Goal: Entertainment & Leisure: Browse casually

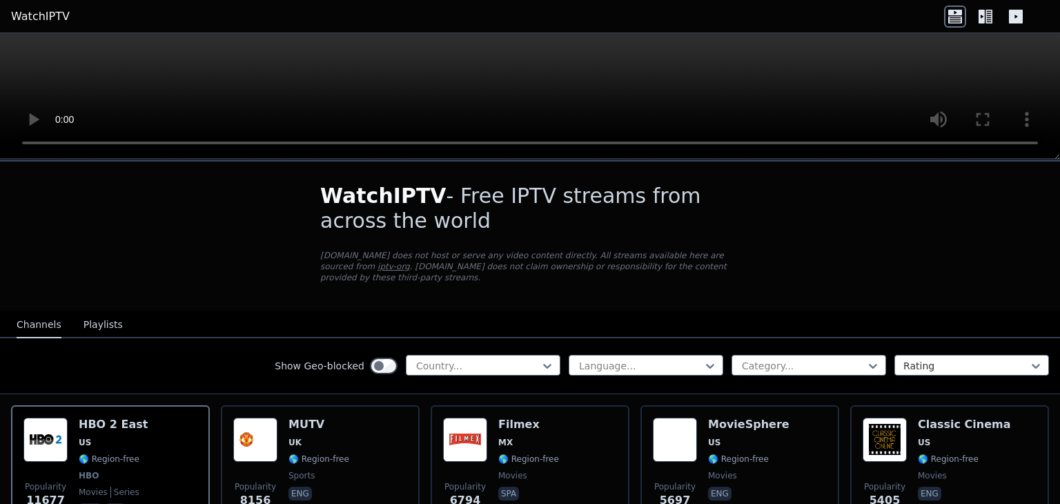
scroll to position [118, 0]
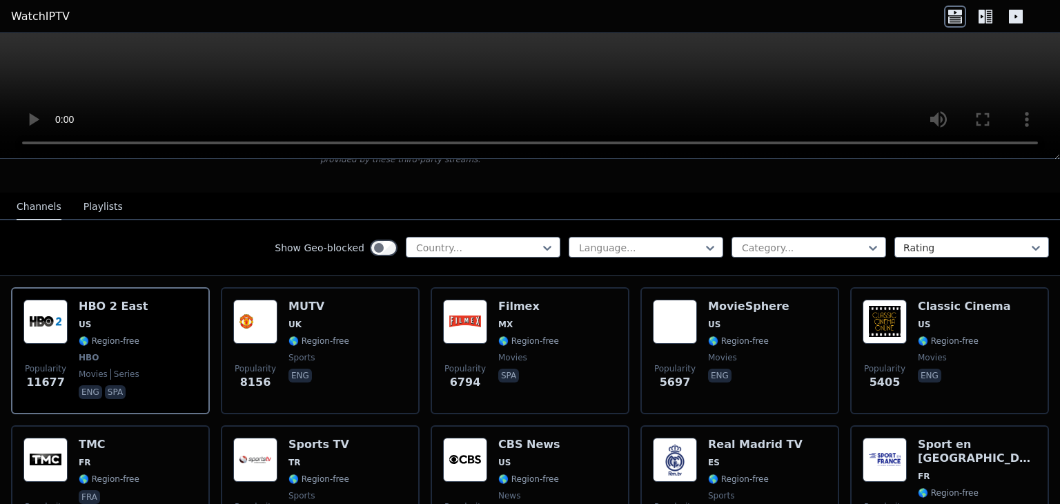
click at [144, 321] on div "Popularity 11677 HBO 2 East US 🌎 Region-free HBO movies series eng spa" at bounding box center [110, 351] width 174 height 102
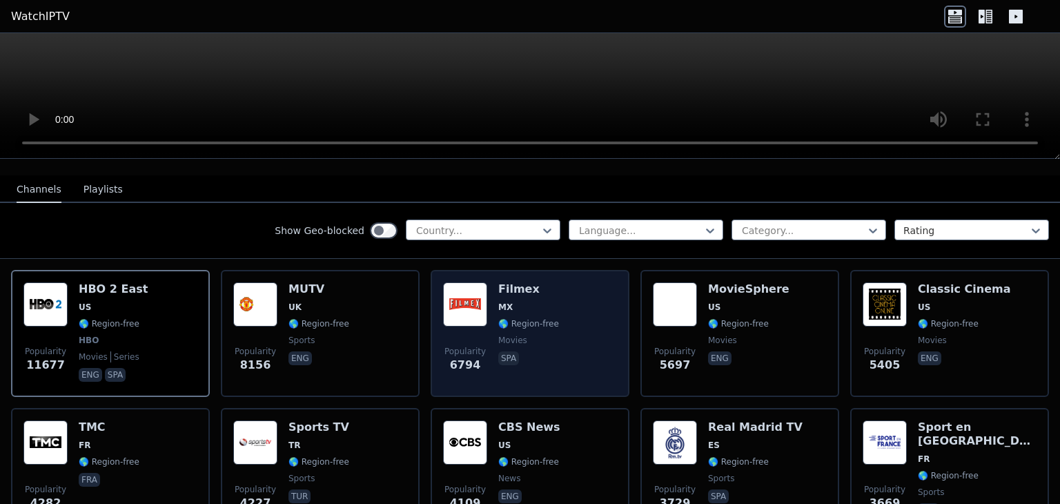
scroll to position [134, 0]
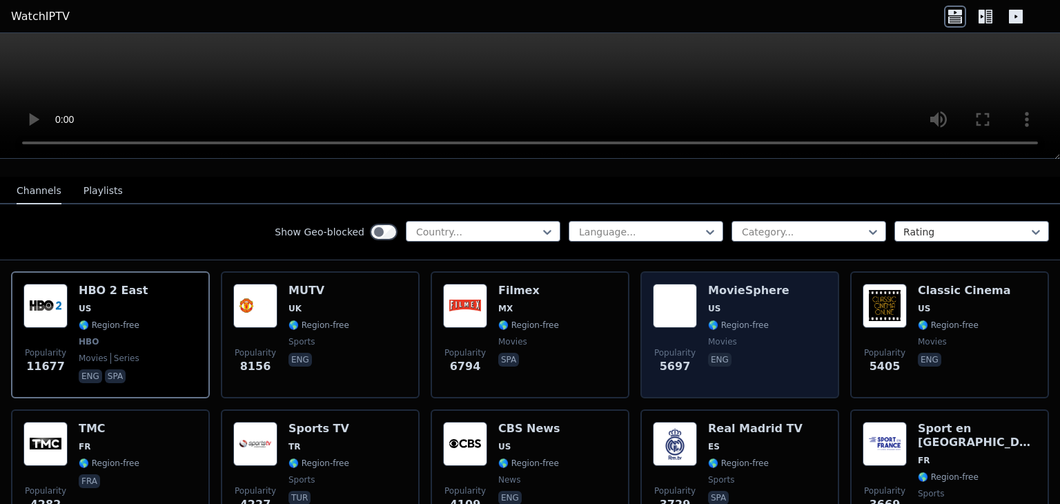
click at [740, 320] on span "🌎 Region-free" at bounding box center [738, 325] width 61 height 11
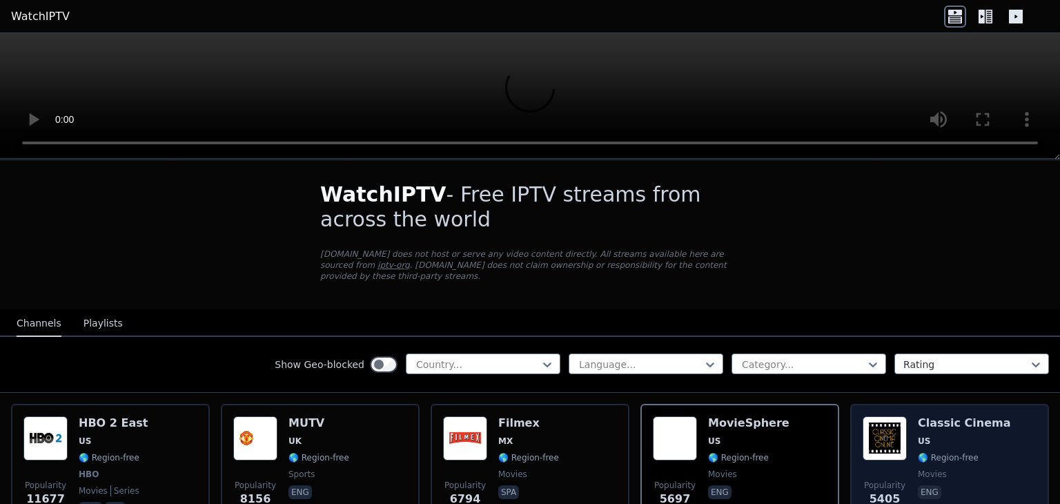
scroll to position [0, 0]
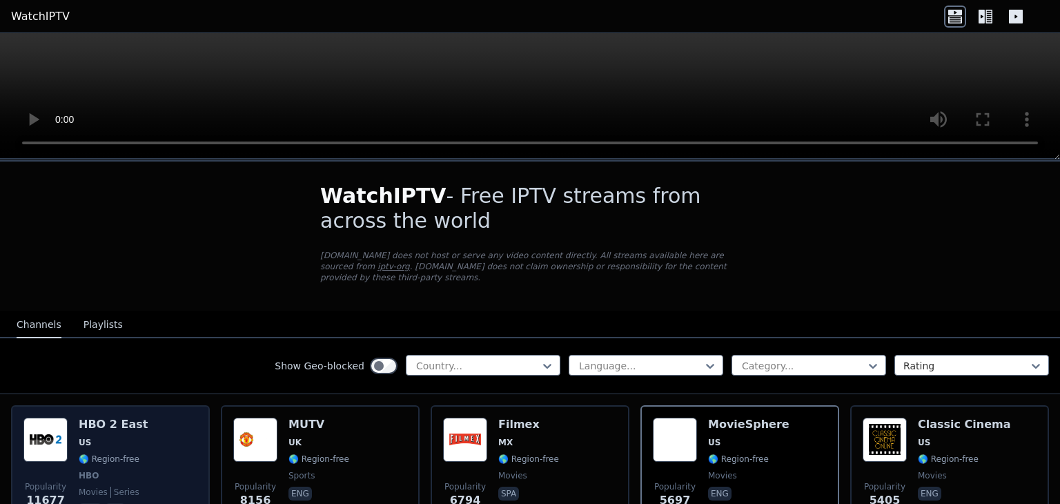
click at [149, 440] on div "Popularity 11677 HBO 2 East US 🌎 Region-free HBO movies series eng spa" at bounding box center [110, 469] width 174 height 102
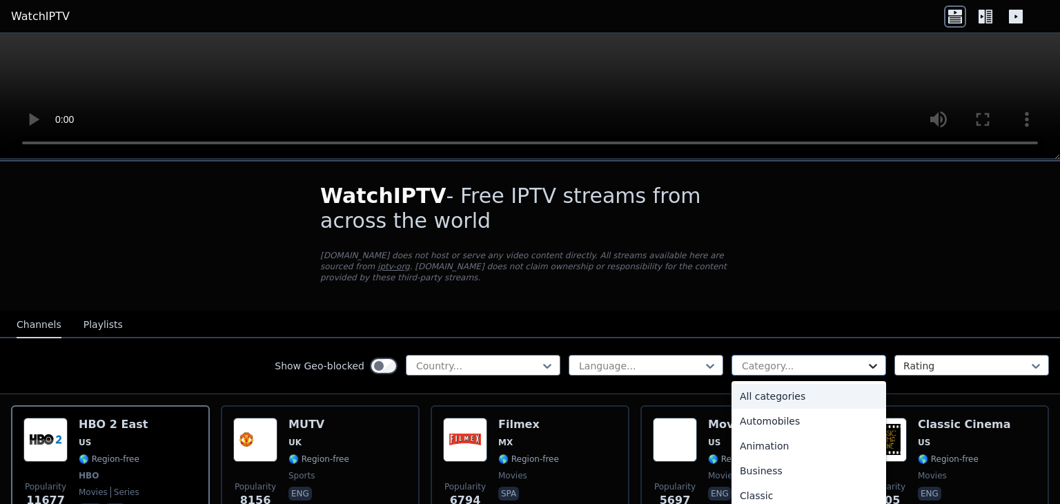
click at [866, 359] on icon at bounding box center [873, 366] width 14 height 14
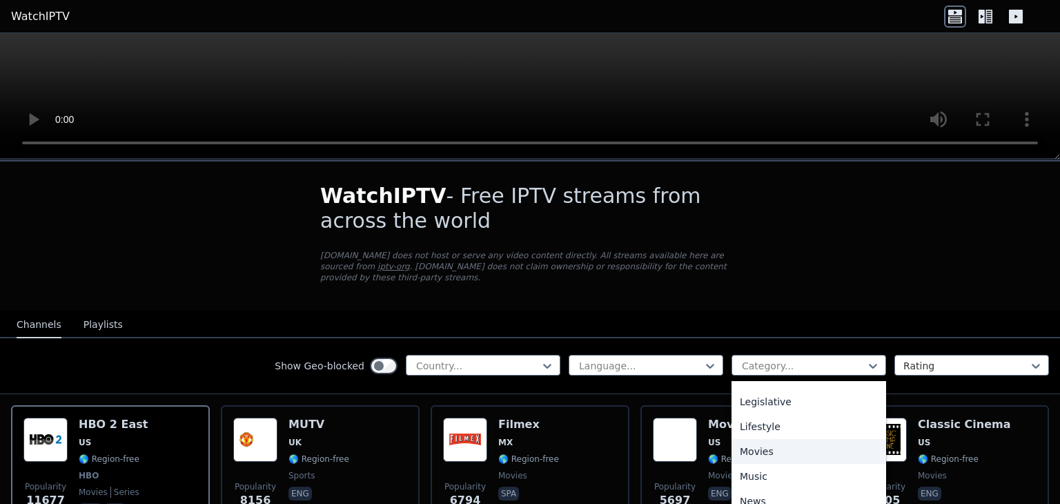
click at [778, 440] on div "Movies" at bounding box center [809, 451] width 155 height 25
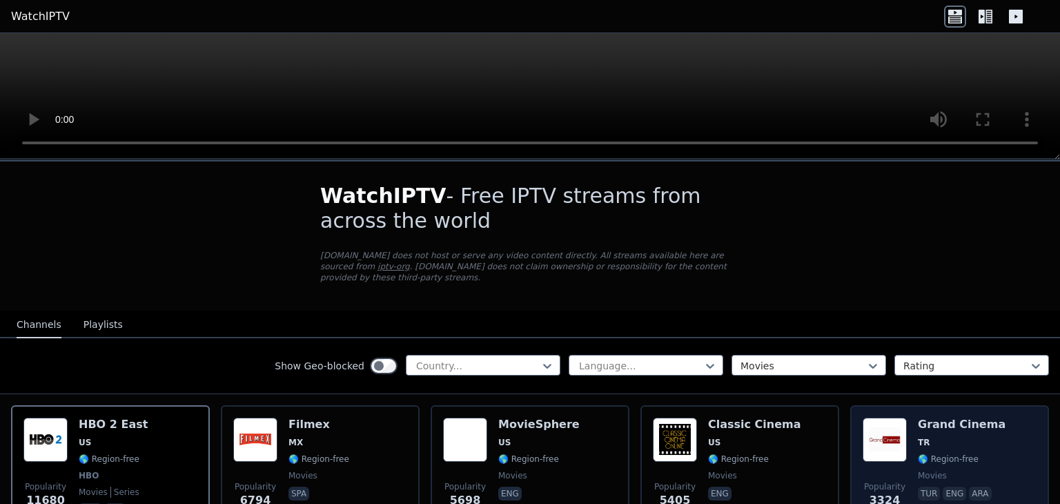
click at [945, 453] on span "🌎 Region-free" at bounding box center [948, 458] width 61 height 11
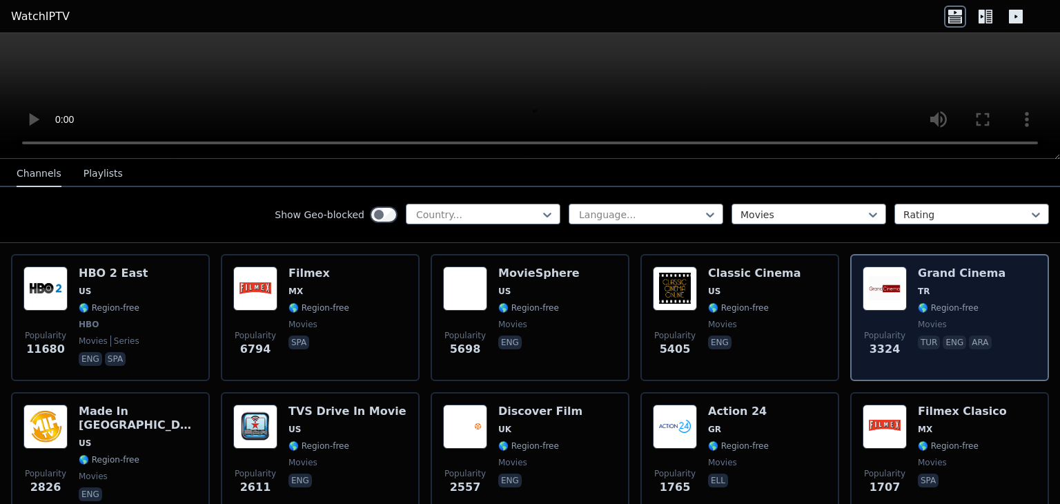
scroll to position [185, 0]
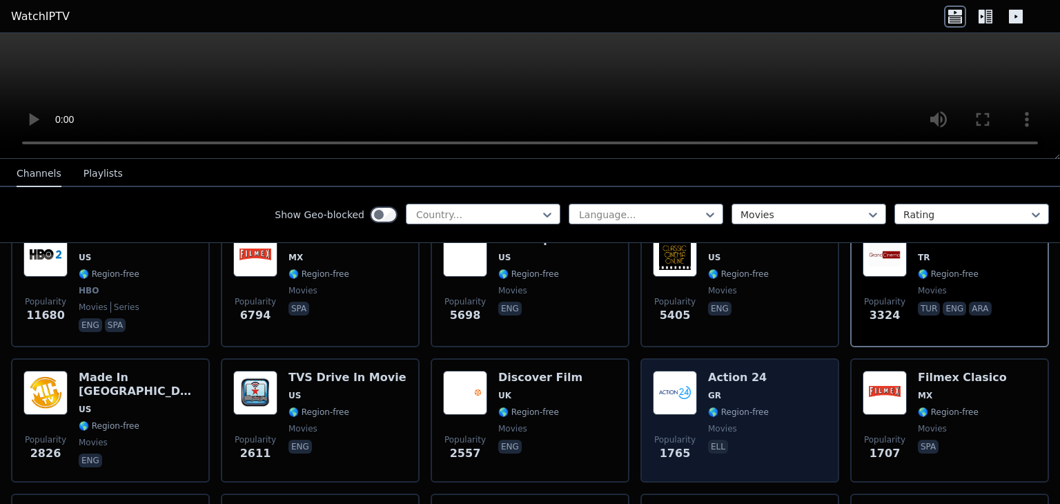
click at [794, 401] on div "Popularity 1765 Action 24 GR 🌎 Region-free movies ell" at bounding box center [740, 420] width 174 height 99
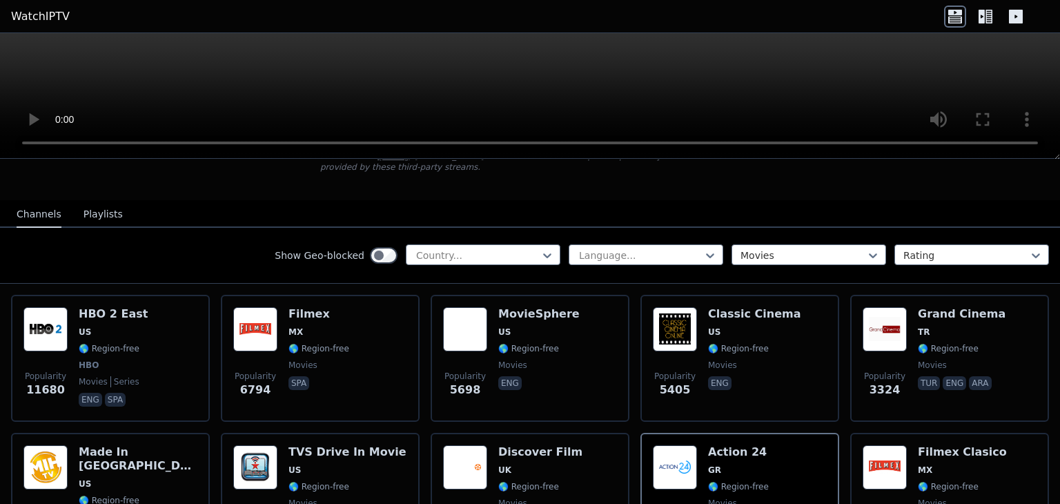
scroll to position [110, 0]
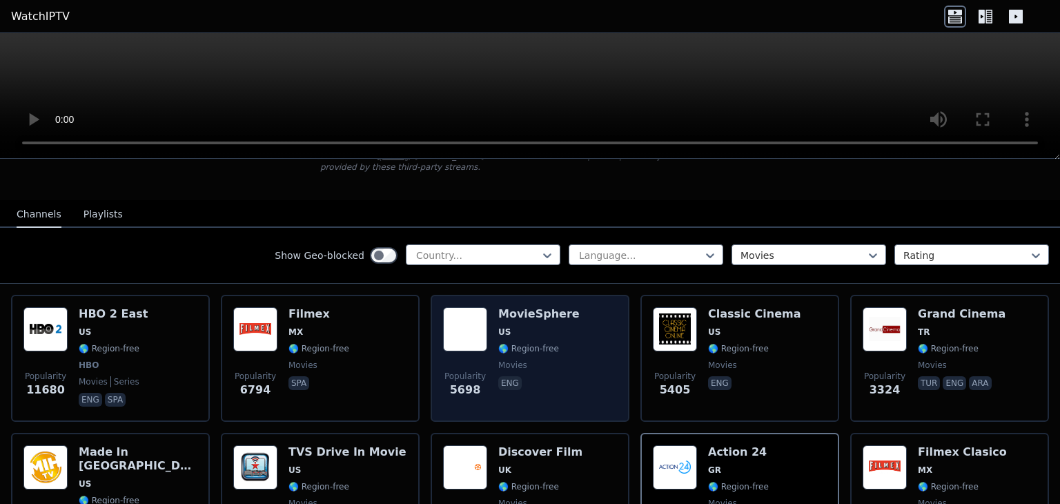
click at [547, 360] on div "MovieSphere US 🌎 Region-free movies eng" at bounding box center [538, 358] width 81 height 102
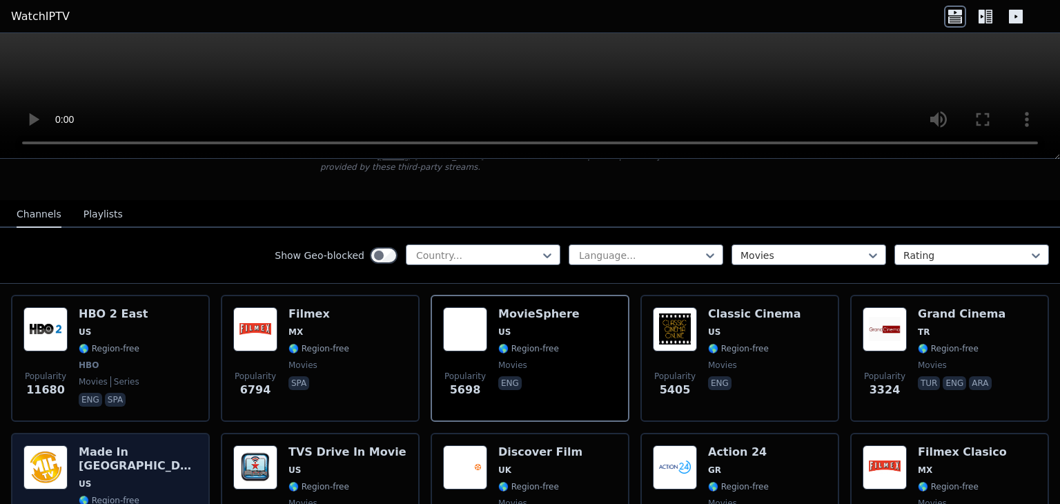
click at [159, 462] on div "Made In [GEOGRAPHIC_DATA] [GEOGRAPHIC_DATA] 🌎 Region-free movies eng" at bounding box center [138, 494] width 119 height 99
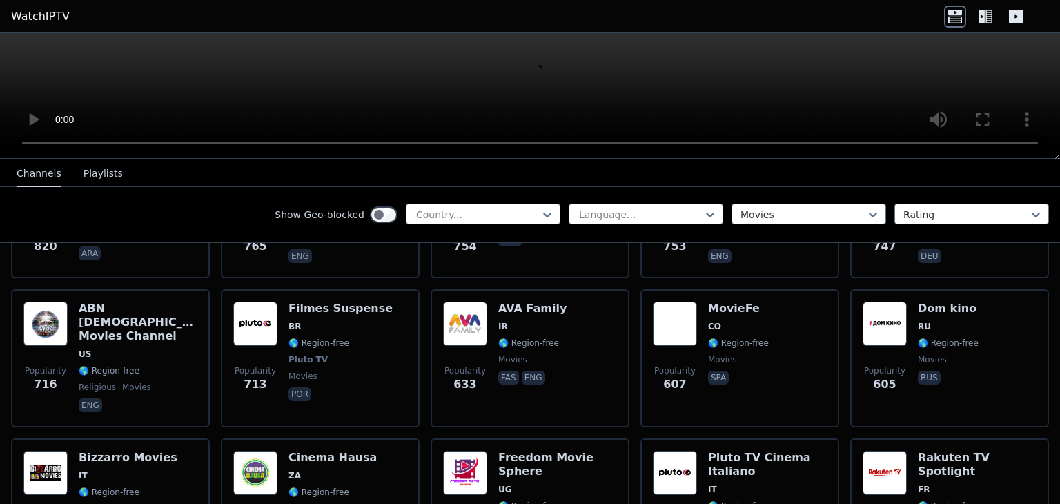
scroll to position [820, 0]
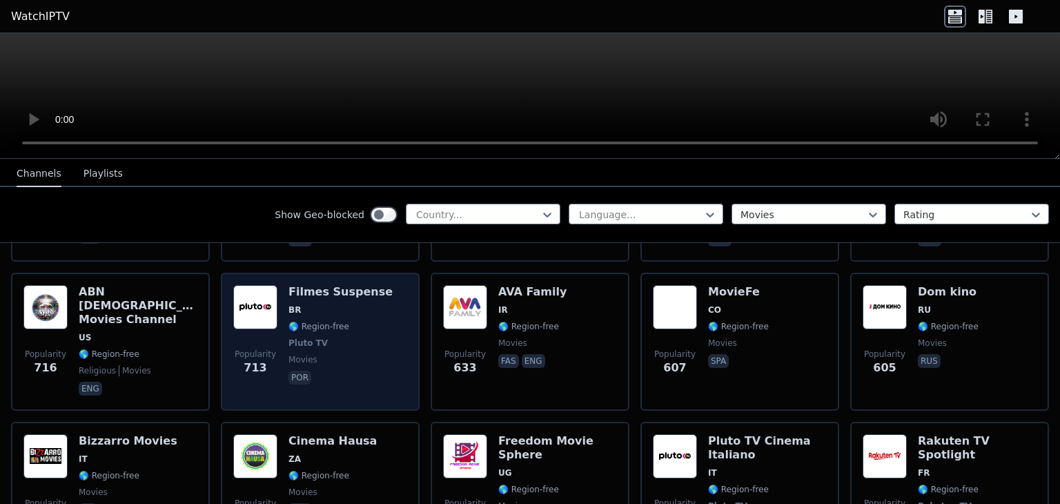
click at [370, 338] on div "Popularity 713 Filmes Suspense BR 🌎 Region-free Pluto TV movies por" at bounding box center [320, 341] width 174 height 113
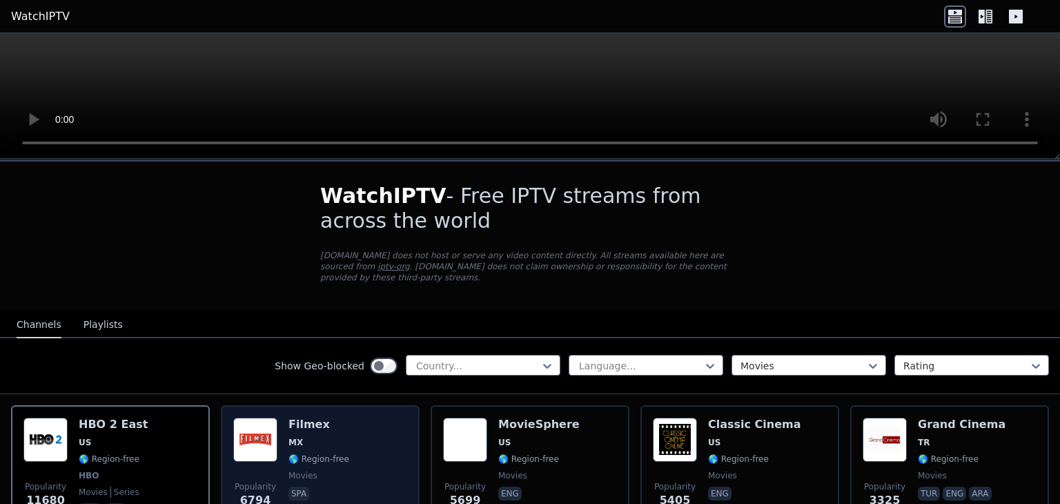
click at [371, 454] on div "Popularity 6794 Filmex MX 🌎 Region-free movies spa" at bounding box center [320, 469] width 174 height 102
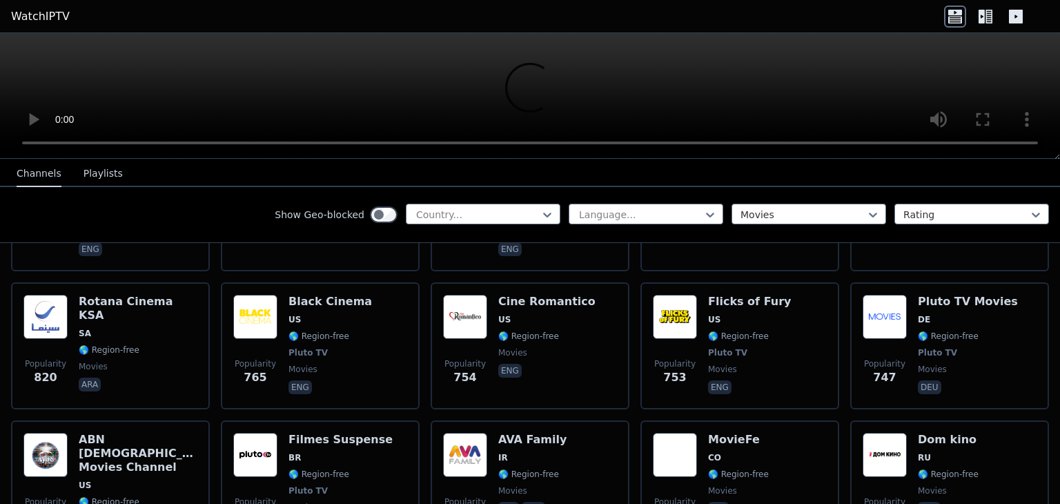
scroll to position [675, 0]
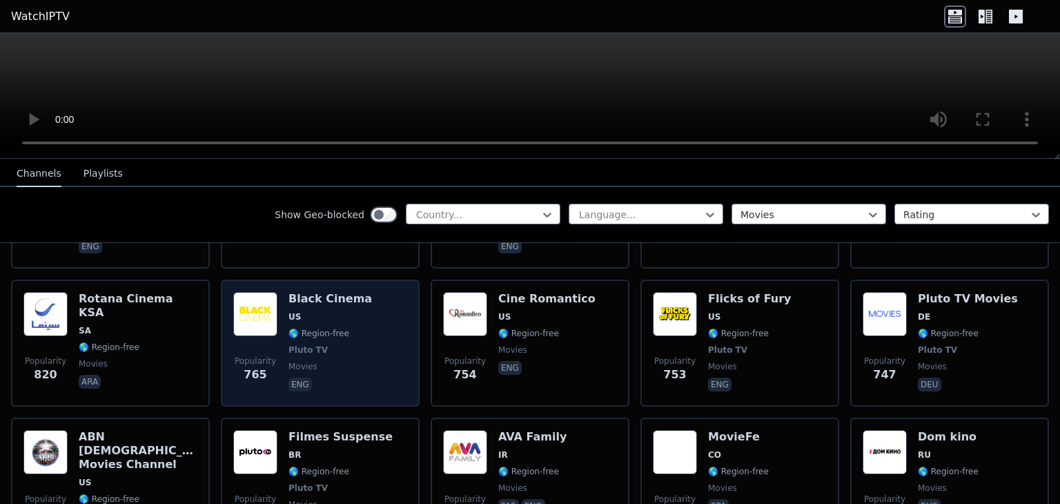
click at [342, 378] on span "eng" at bounding box center [331, 386] width 84 height 17
